Goal: Task Accomplishment & Management: Manage account settings

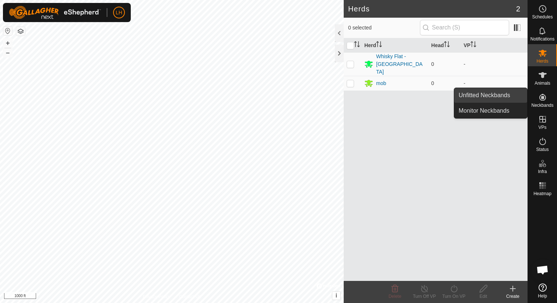
click at [517, 100] on link "Unfitted Neckbands" at bounding box center [490, 95] width 73 height 15
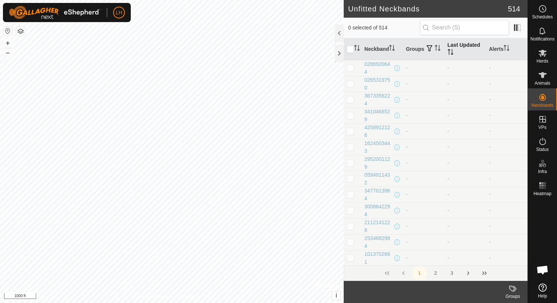
click at [454, 53] on th "Last Updated" at bounding box center [465, 49] width 42 height 22
click at [458, 47] on th "Last Updated" at bounding box center [465, 49] width 42 height 22
click at [453, 273] on button "3" at bounding box center [451, 273] width 15 height 15
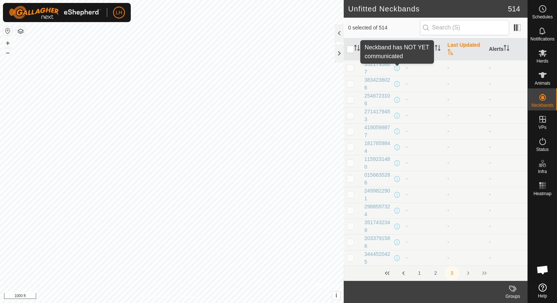
click at [398, 70] on span at bounding box center [397, 68] width 6 height 6
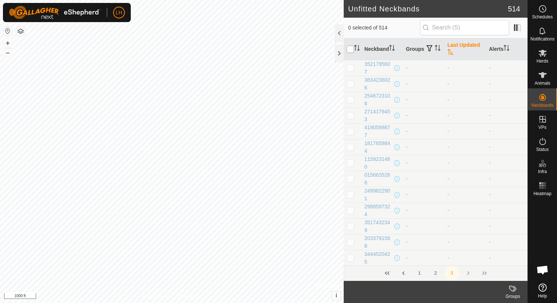
click at [353, 48] on input "checkbox" at bounding box center [349, 49] width 7 height 7
checkbox input "true"
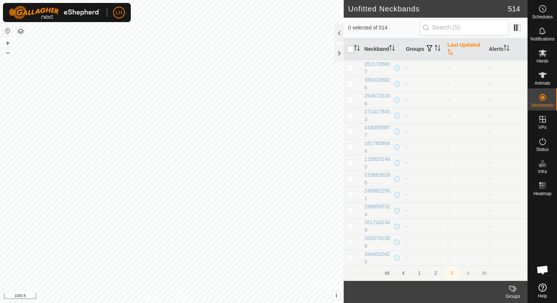
checkbox input "true"
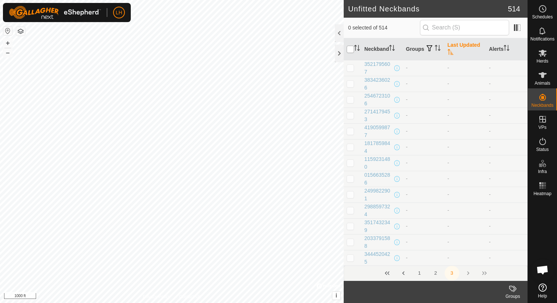
checkbox input "true"
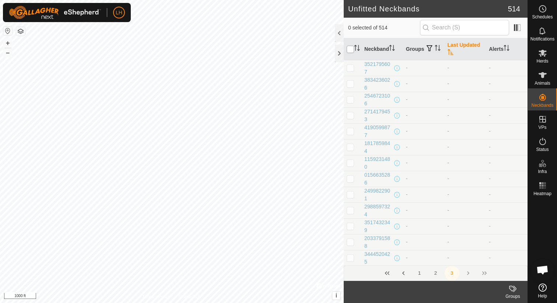
checkbox input "true"
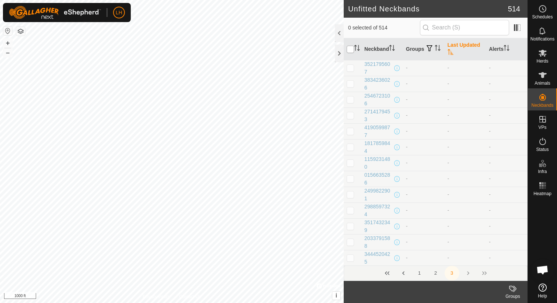
checkbox input "true"
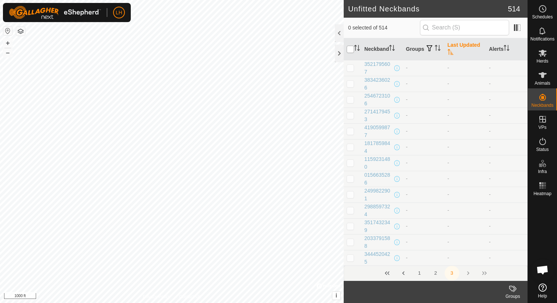
checkbox input "true"
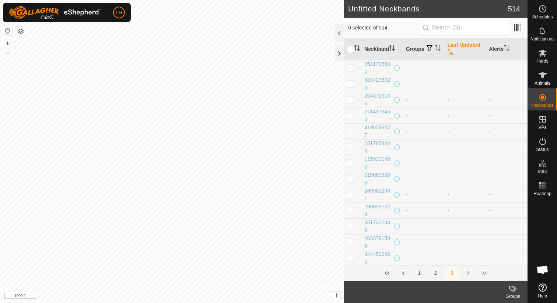
checkbox input "true"
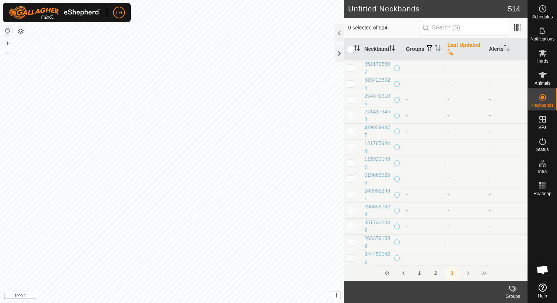
checkbox input "true"
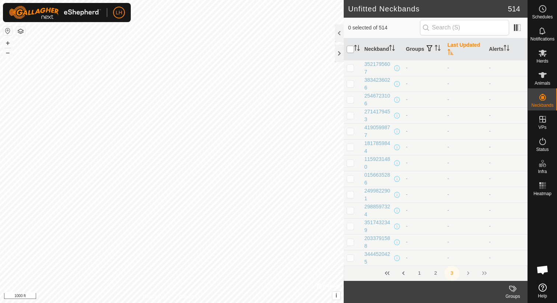
checkbox input "true"
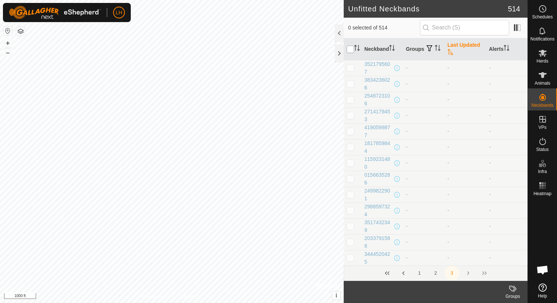
checkbox input "true"
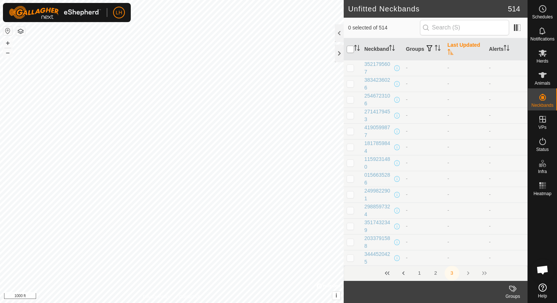
checkbox input "true"
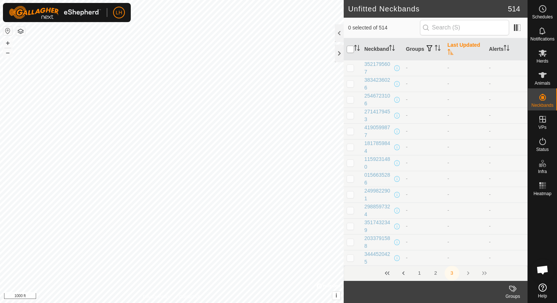
checkbox input "true"
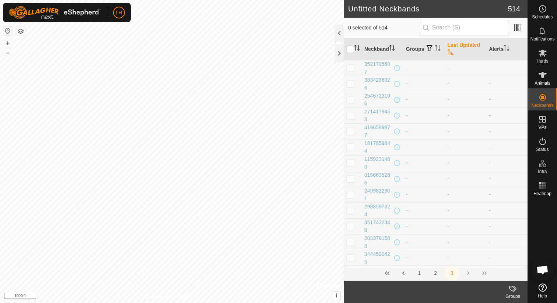
checkbox input "true"
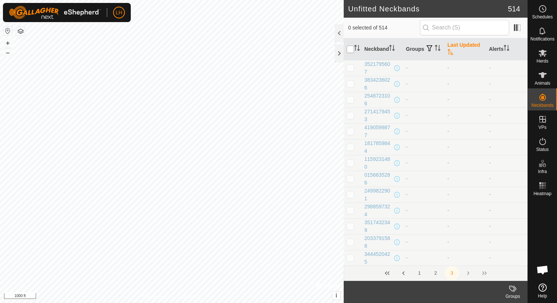
checkbox input "true"
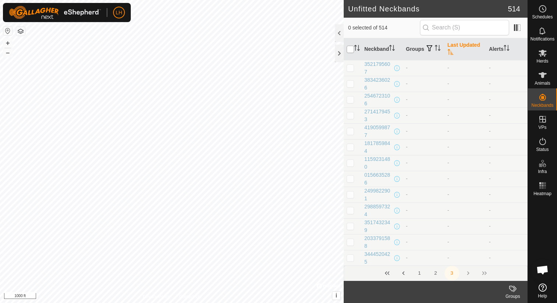
checkbox input "true"
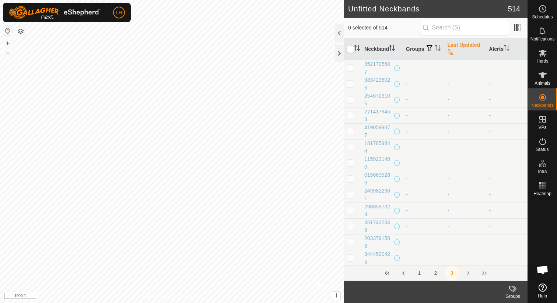
checkbox input "true"
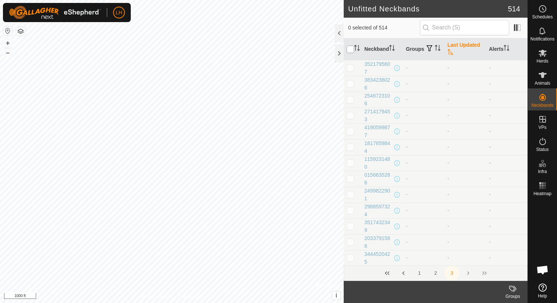
checkbox input "true"
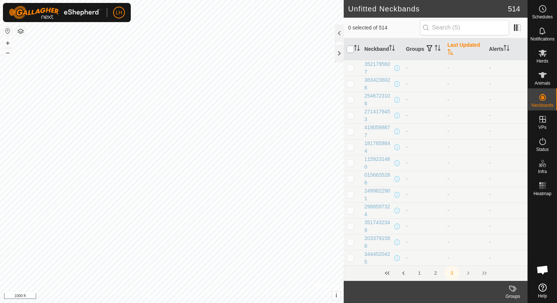
checkbox input "true"
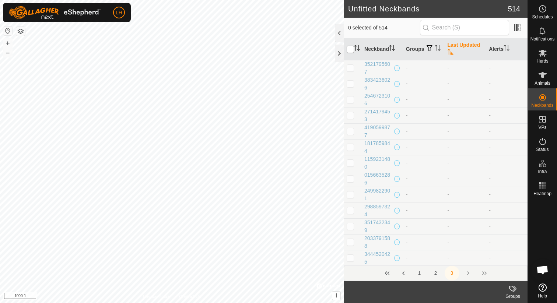
checkbox input "true"
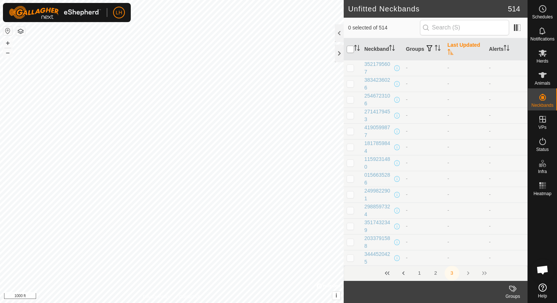
checkbox input "true"
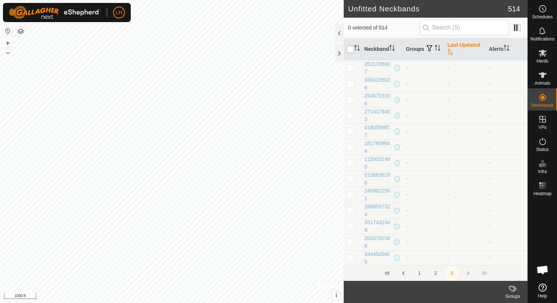
checkbox input "true"
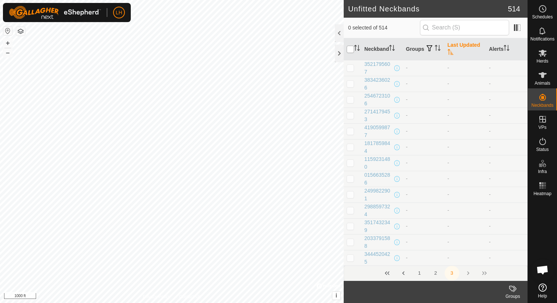
checkbox input "true"
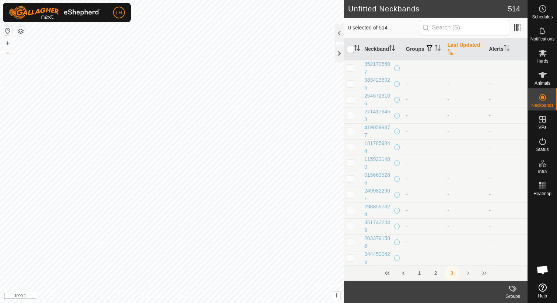
checkbox input "true"
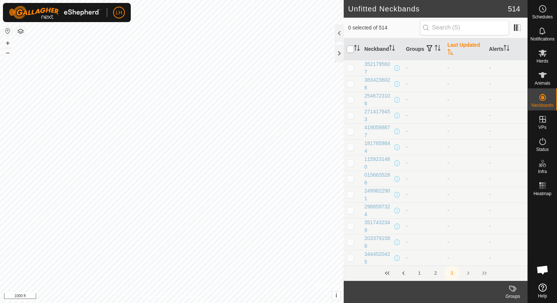
checkbox input "true"
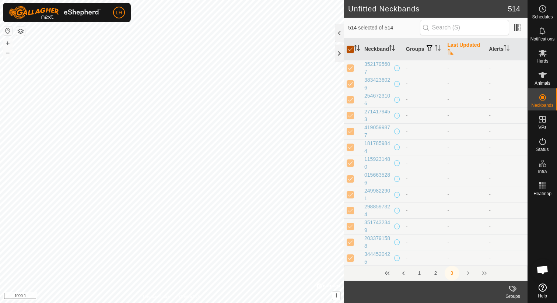
click at [353, 48] on input "checkbox" at bounding box center [349, 49] width 7 height 7
checkbox input "false"
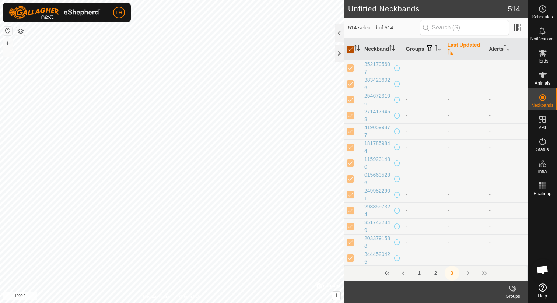
checkbox input "false"
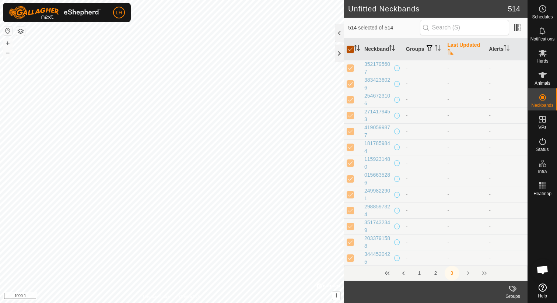
checkbox input "false"
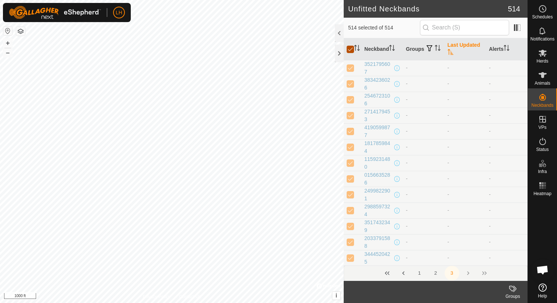
checkbox input "false"
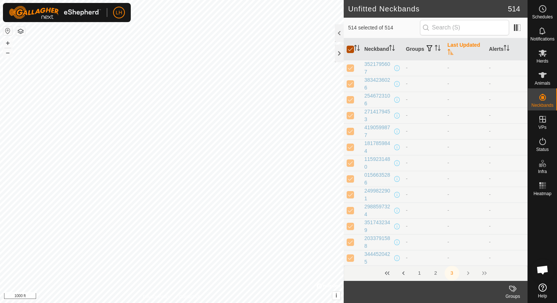
checkbox input "false"
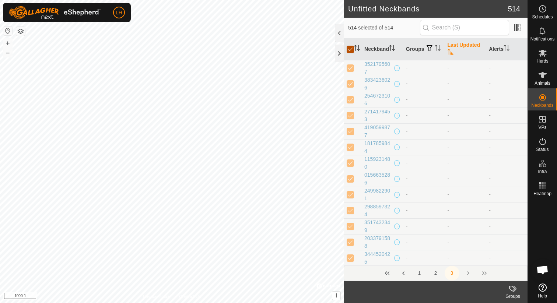
checkbox input "false"
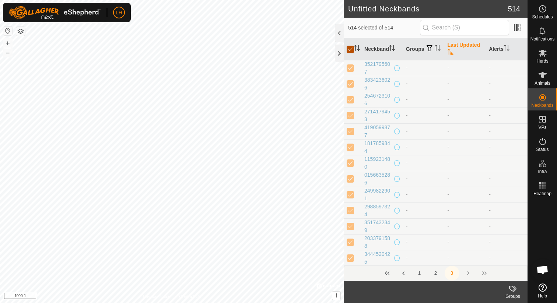
checkbox input "false"
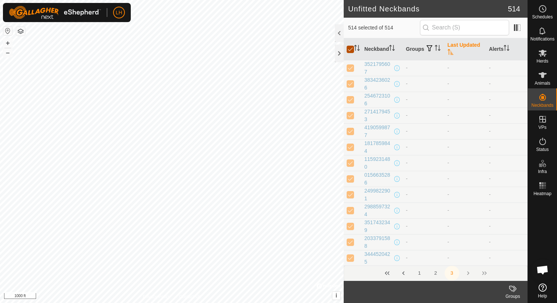
checkbox input "false"
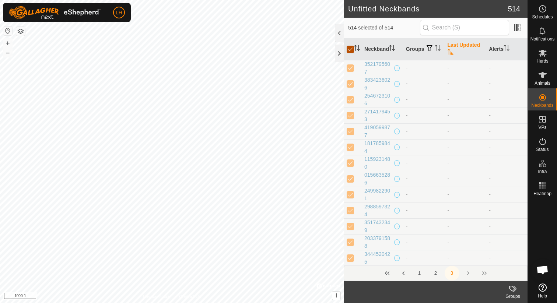
checkbox input "false"
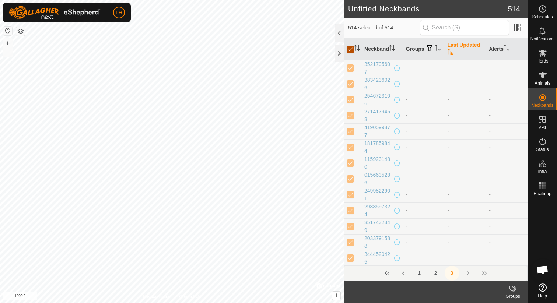
checkbox input "false"
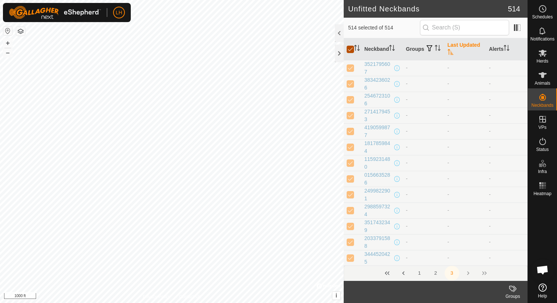
checkbox input "false"
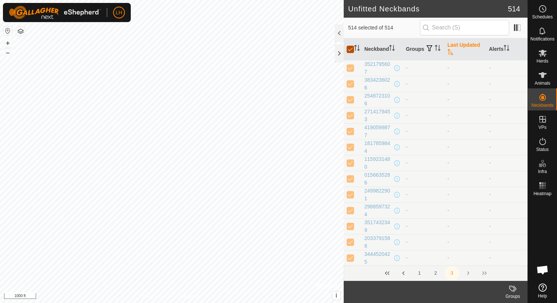
checkbox input "false"
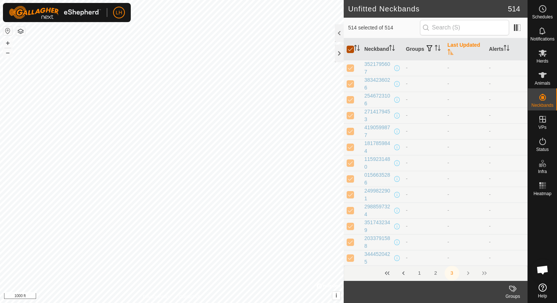
checkbox input "false"
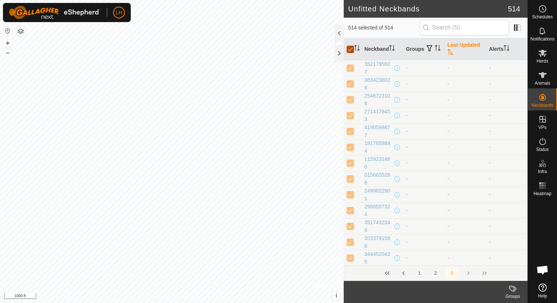
checkbox input "false"
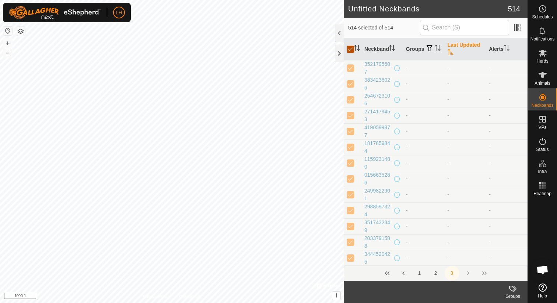
checkbox input "false"
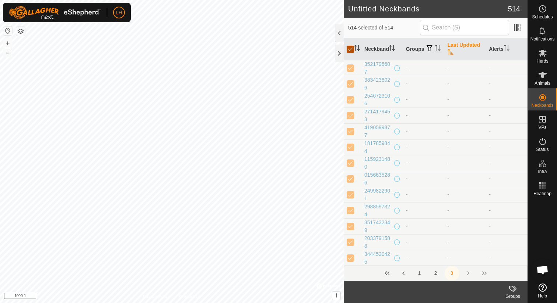
checkbox input "false"
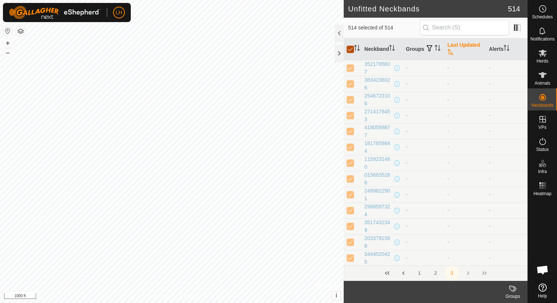
checkbox input "false"
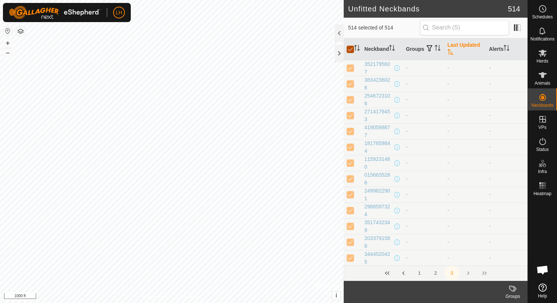
checkbox input "false"
